Goal: Navigation & Orientation: Find specific page/section

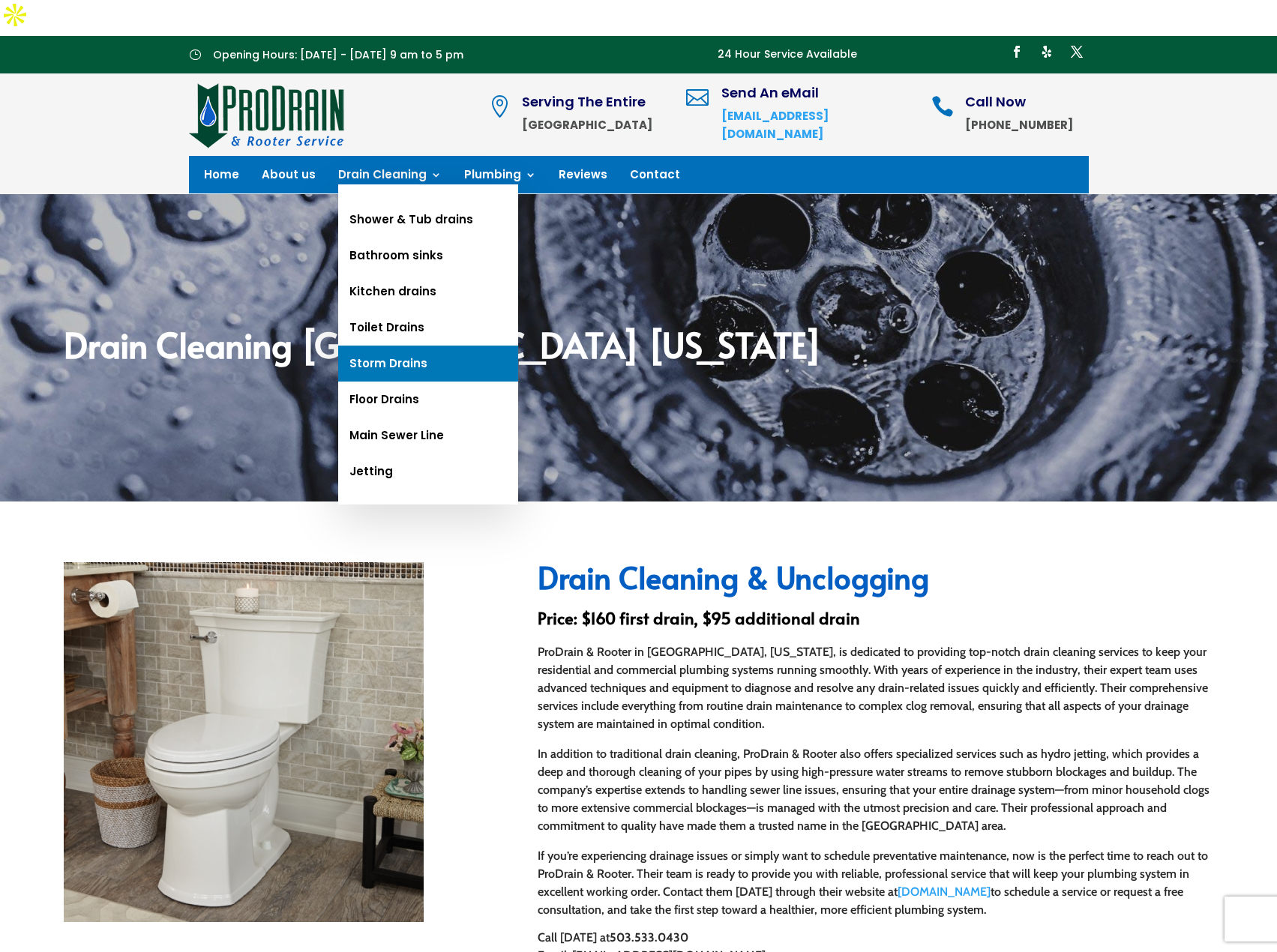
click at [439, 345] on link "Storm Drains" at bounding box center [427, 363] width 180 height 36
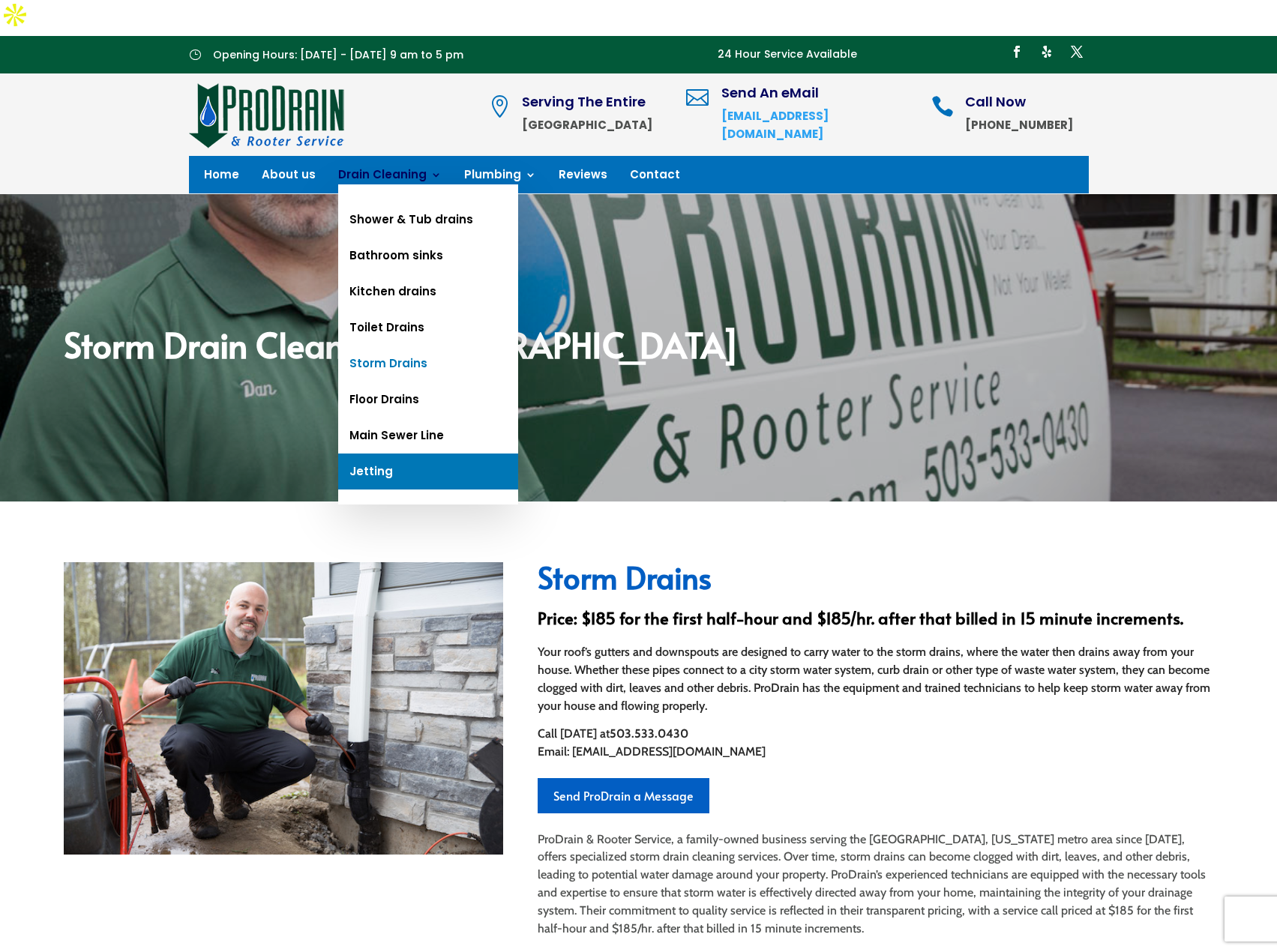
click at [378, 454] on link "Jetting" at bounding box center [427, 471] width 180 height 36
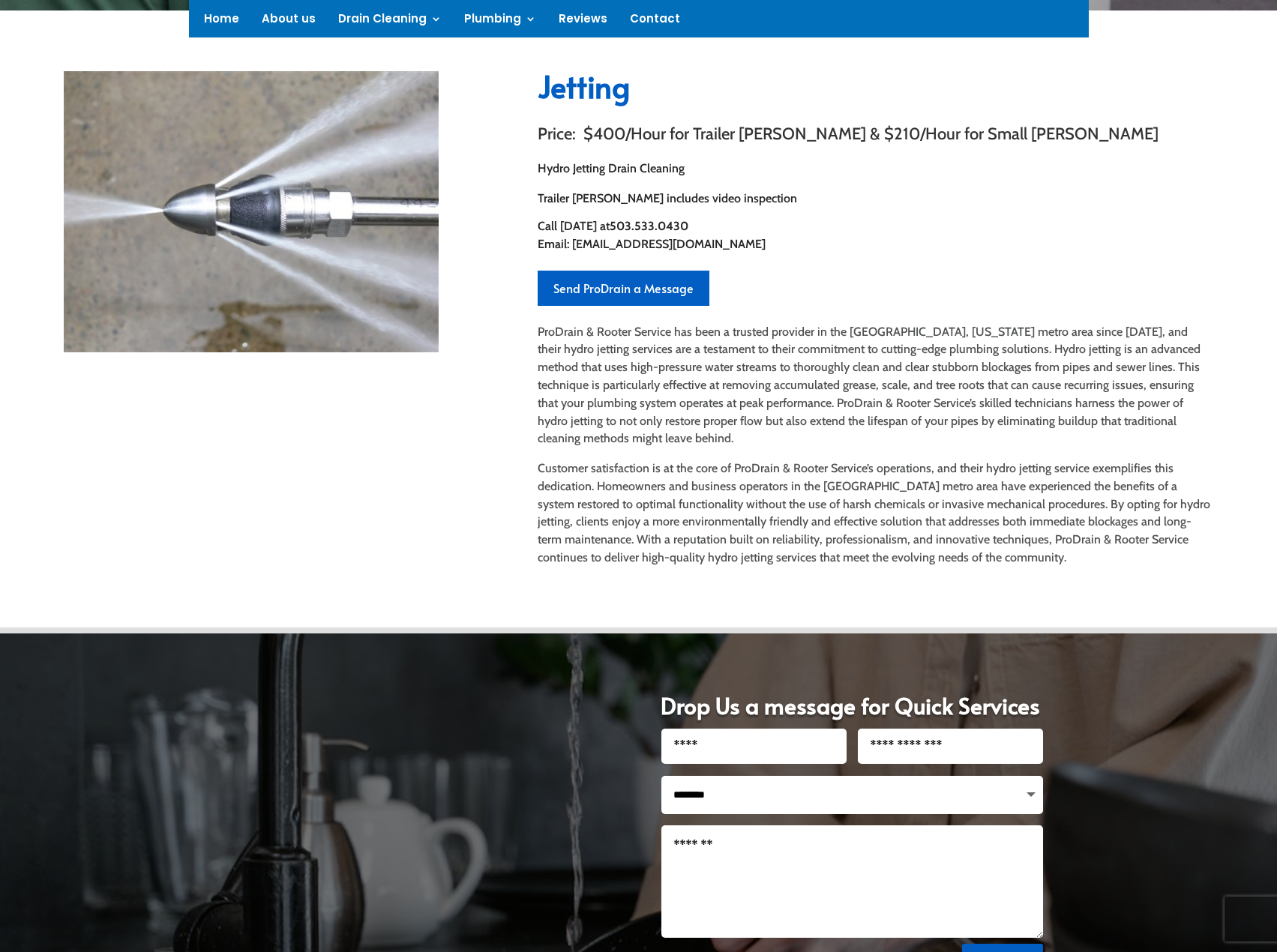
scroll to position [225, 0]
